Goal: Task Accomplishment & Management: Use online tool/utility

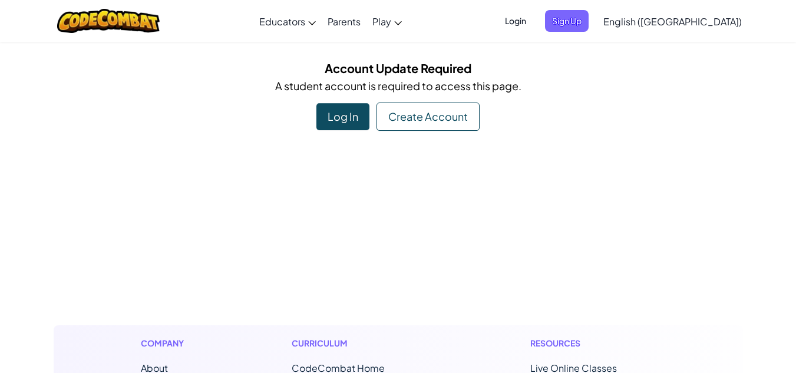
click at [347, 121] on div "Log In" at bounding box center [343, 116] width 53 height 27
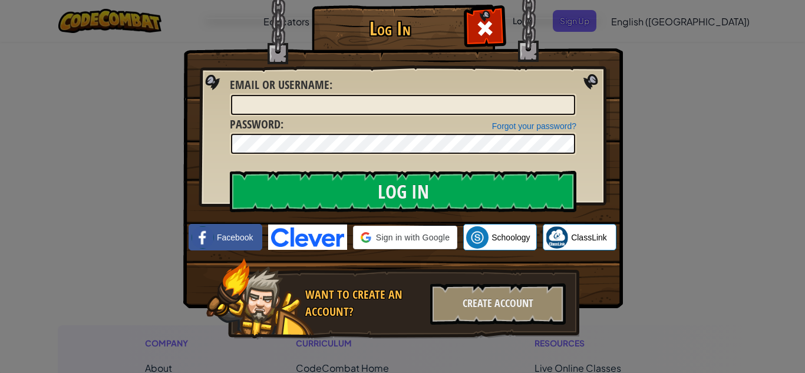
click at [297, 247] on img at bounding box center [307, 237] width 79 height 25
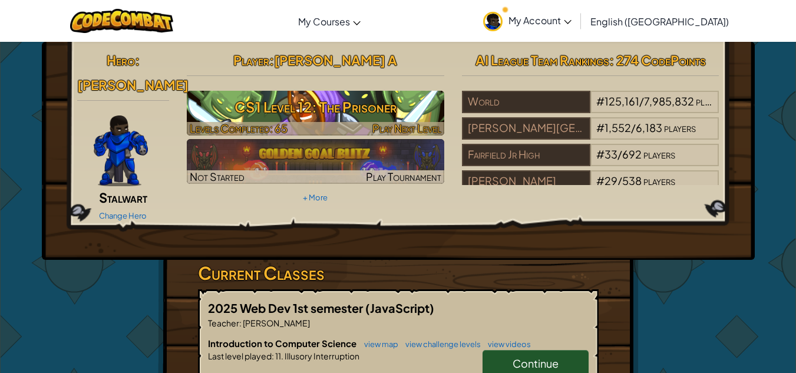
click at [383, 103] on h3 "CS1 Level 12: The Prisoner" at bounding box center [316, 107] width 258 height 27
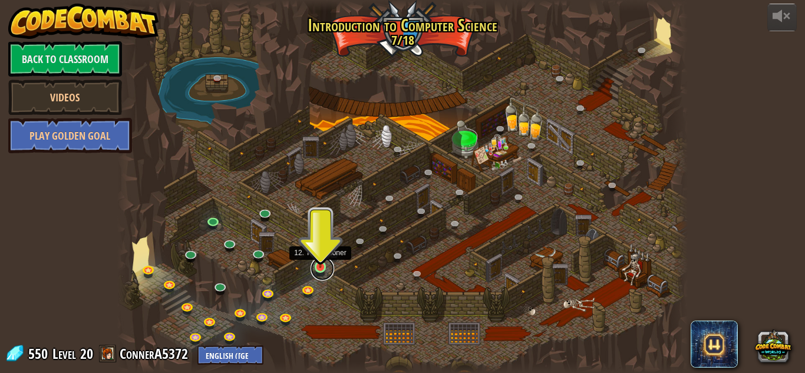
click at [319, 269] on link at bounding box center [323, 269] width 24 height 24
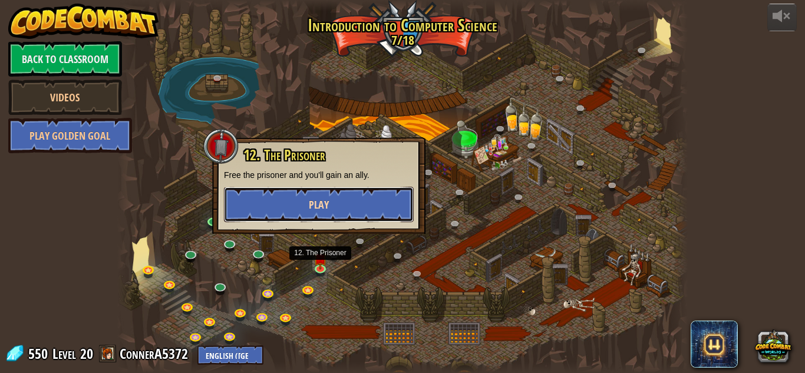
click at [308, 210] on button "Play" at bounding box center [319, 204] width 190 height 35
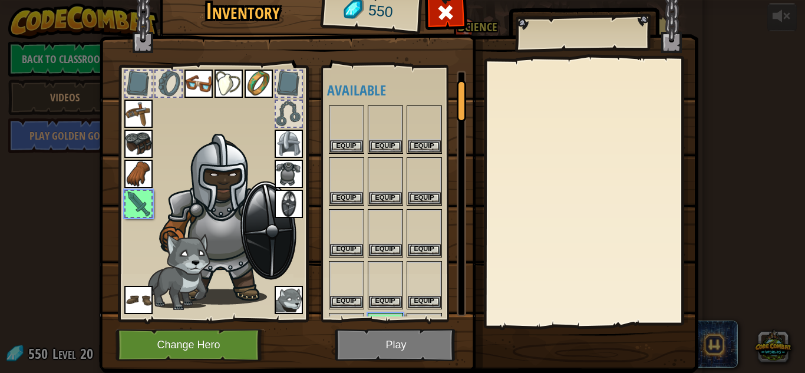
scroll to position [48, 0]
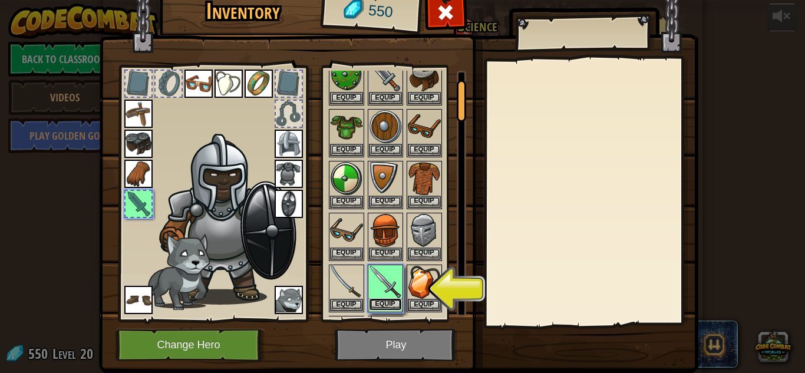
click at [390, 306] on button "Equip" at bounding box center [385, 304] width 33 height 12
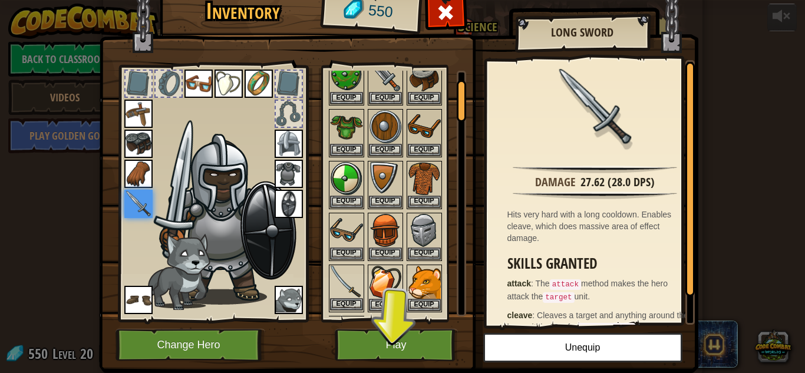
click at [345, 298] on img at bounding box center [346, 282] width 33 height 33
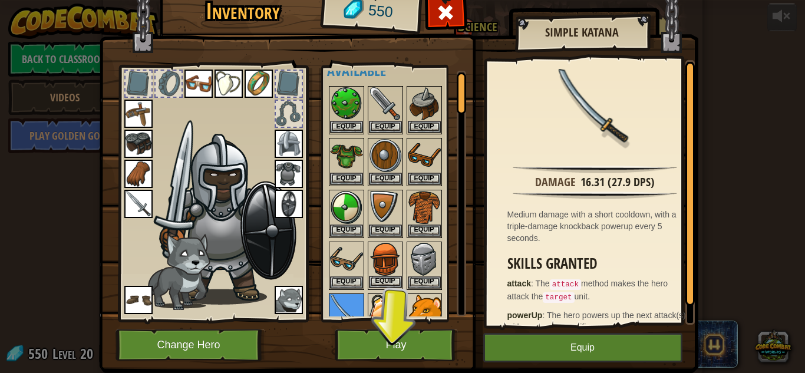
scroll to position [0, 0]
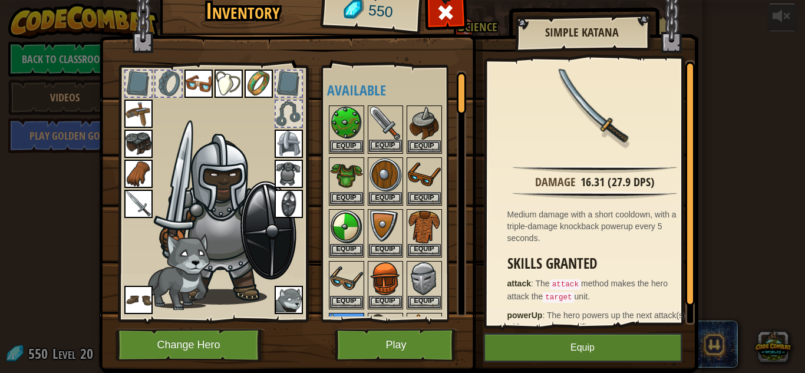
click at [371, 115] on img at bounding box center [385, 123] width 33 height 33
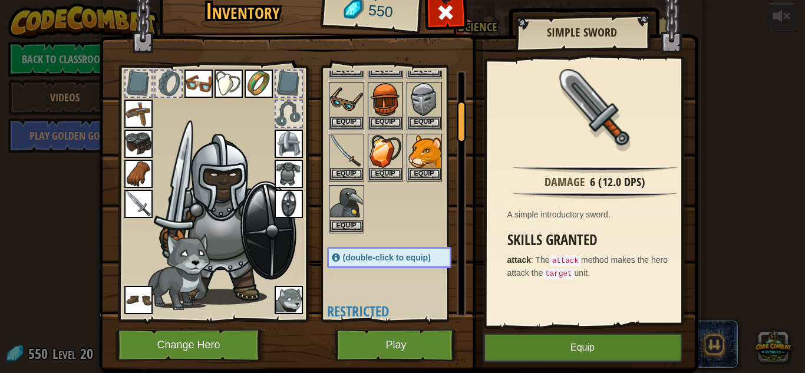
scroll to position [180, 0]
click at [344, 156] on img at bounding box center [346, 150] width 33 height 33
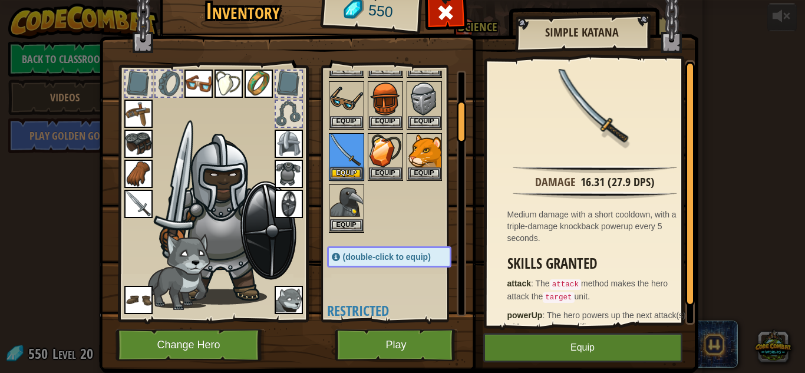
click at [130, 197] on img at bounding box center [138, 204] width 28 height 28
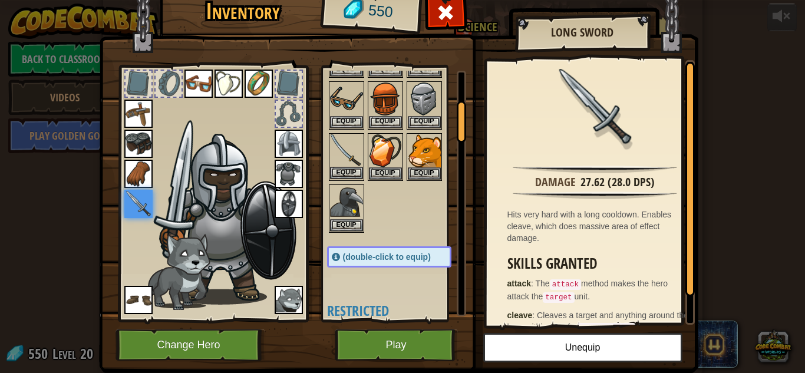
click at [339, 145] on img at bounding box center [346, 150] width 33 height 33
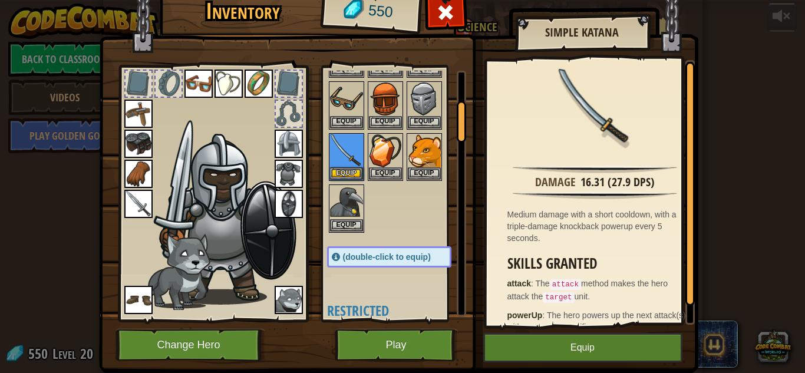
click at [139, 196] on img at bounding box center [138, 204] width 28 height 28
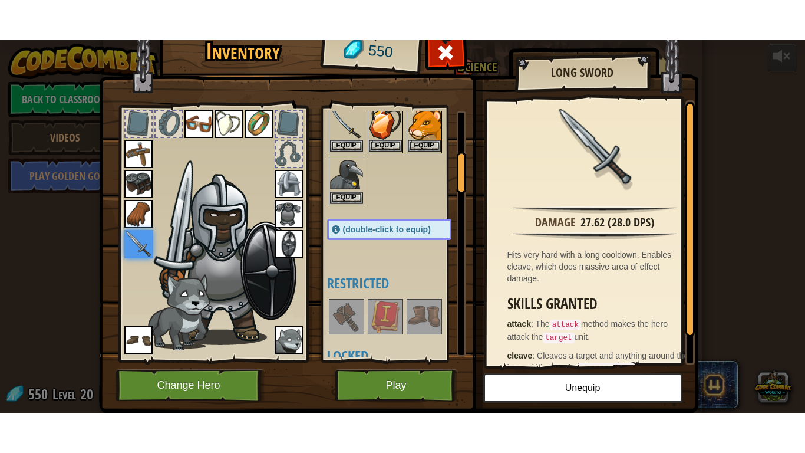
scroll to position [248, 0]
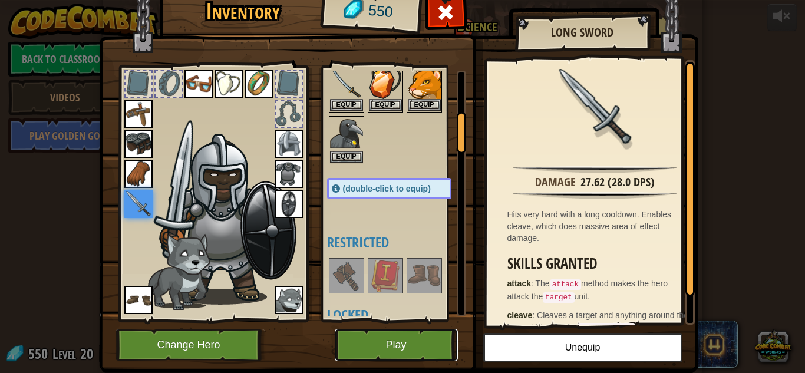
click at [406, 349] on button "Play" at bounding box center [396, 345] width 123 height 32
